Goal: Go to known website: Access a specific website the user already knows

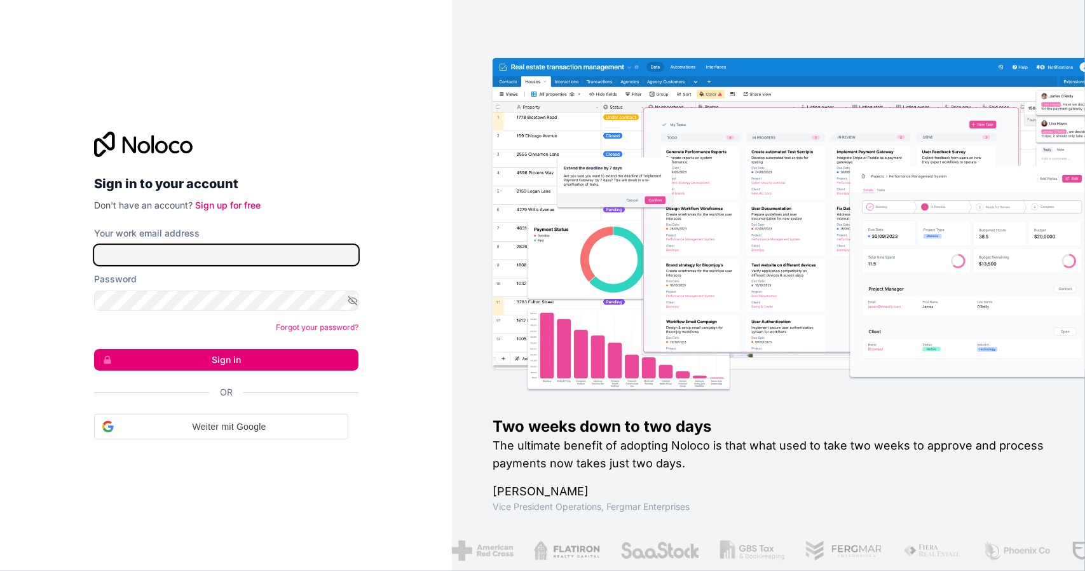
type input "[EMAIL_ADDRESS][DOMAIN_NAME]"
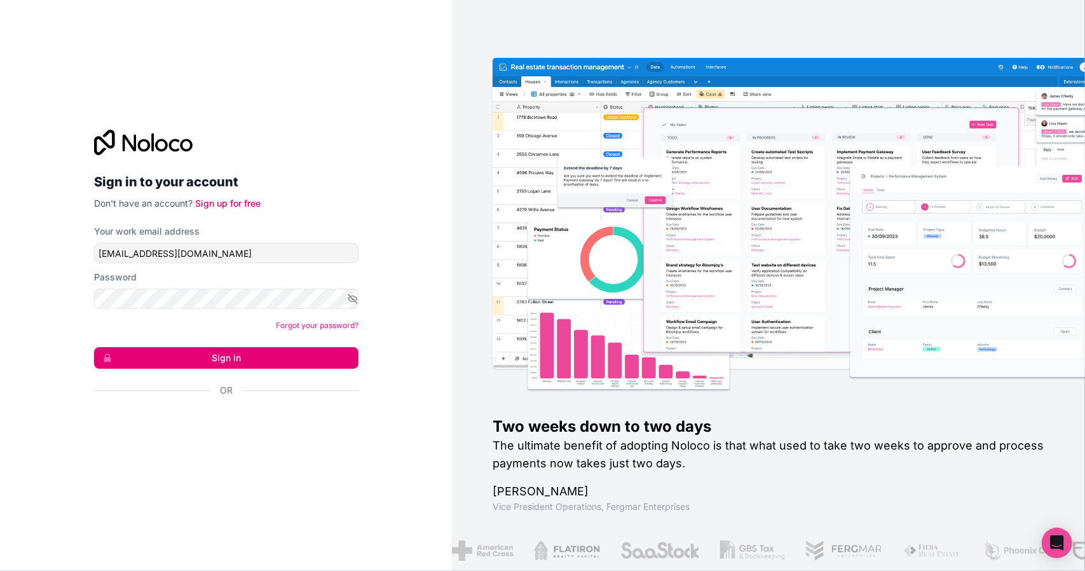
click at [233, 350] on button "Sign in" at bounding box center [226, 358] width 264 height 22
click at [231, 355] on button "Sign in" at bounding box center [226, 358] width 264 height 22
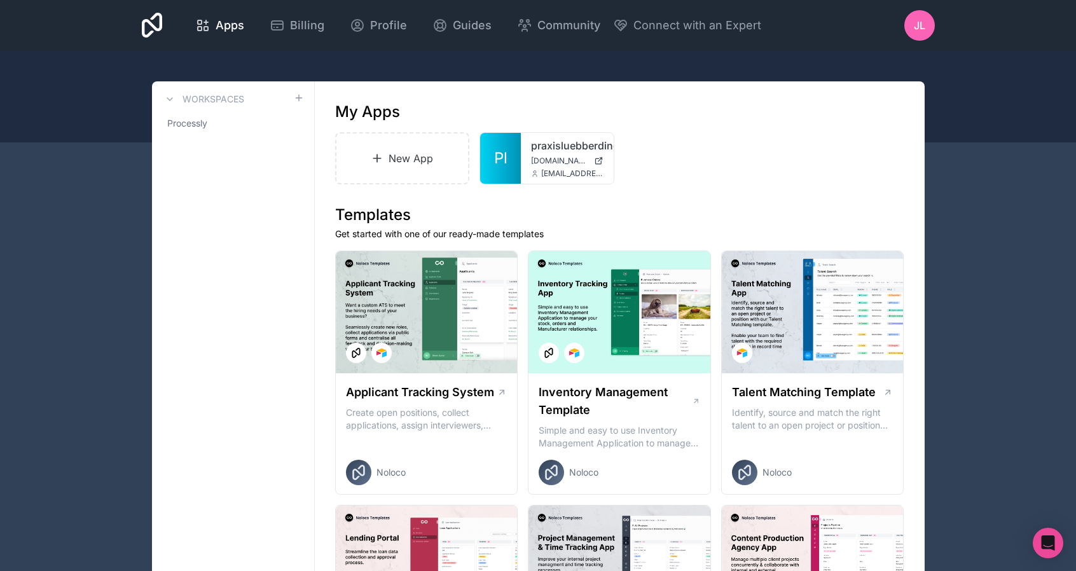
click at [559, 168] on span "[EMAIL_ADDRESS][DOMAIN_NAME]" at bounding box center [572, 173] width 62 height 10
click at [502, 160] on span "Pl" at bounding box center [500, 158] width 13 height 20
